Goal: Information Seeking & Learning: Learn about a topic

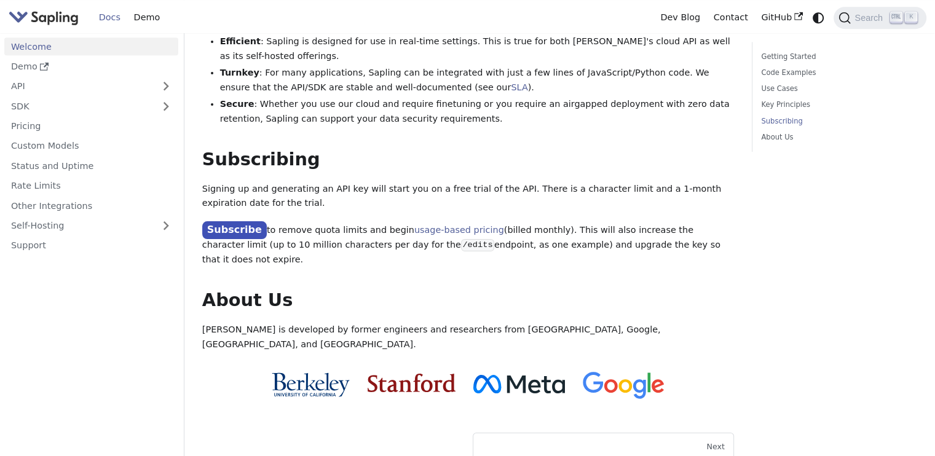
scroll to position [922, 0]
